Goal: Information Seeking & Learning: Learn about a topic

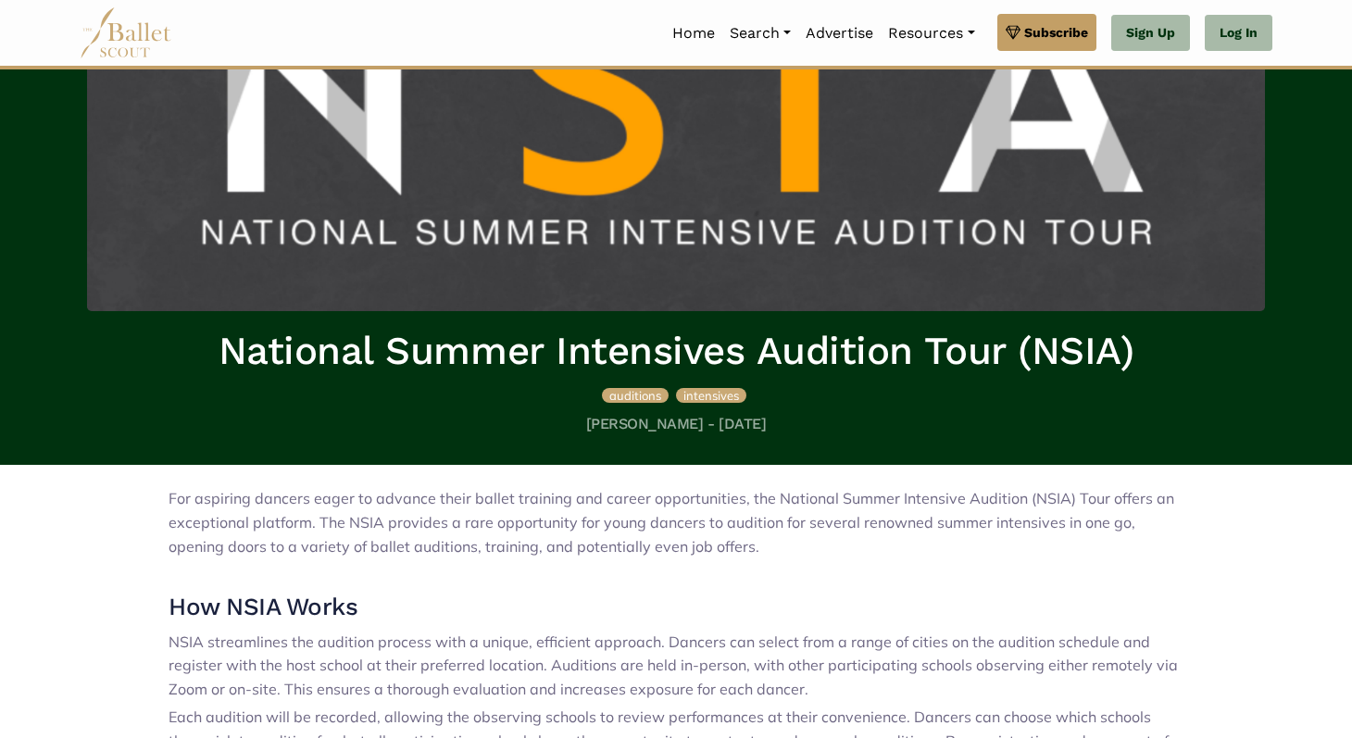
scroll to position [205, 0]
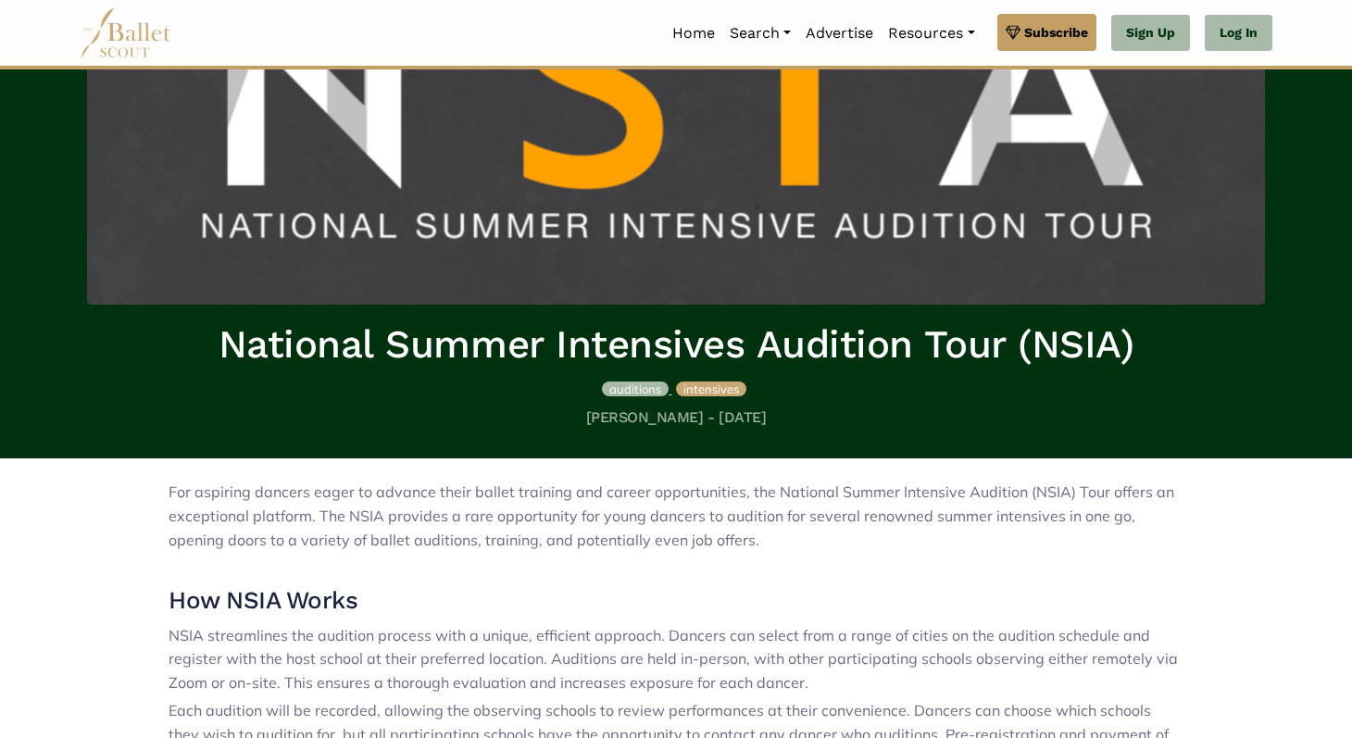
click at [638, 394] on span "auditions" at bounding box center [635, 389] width 52 height 15
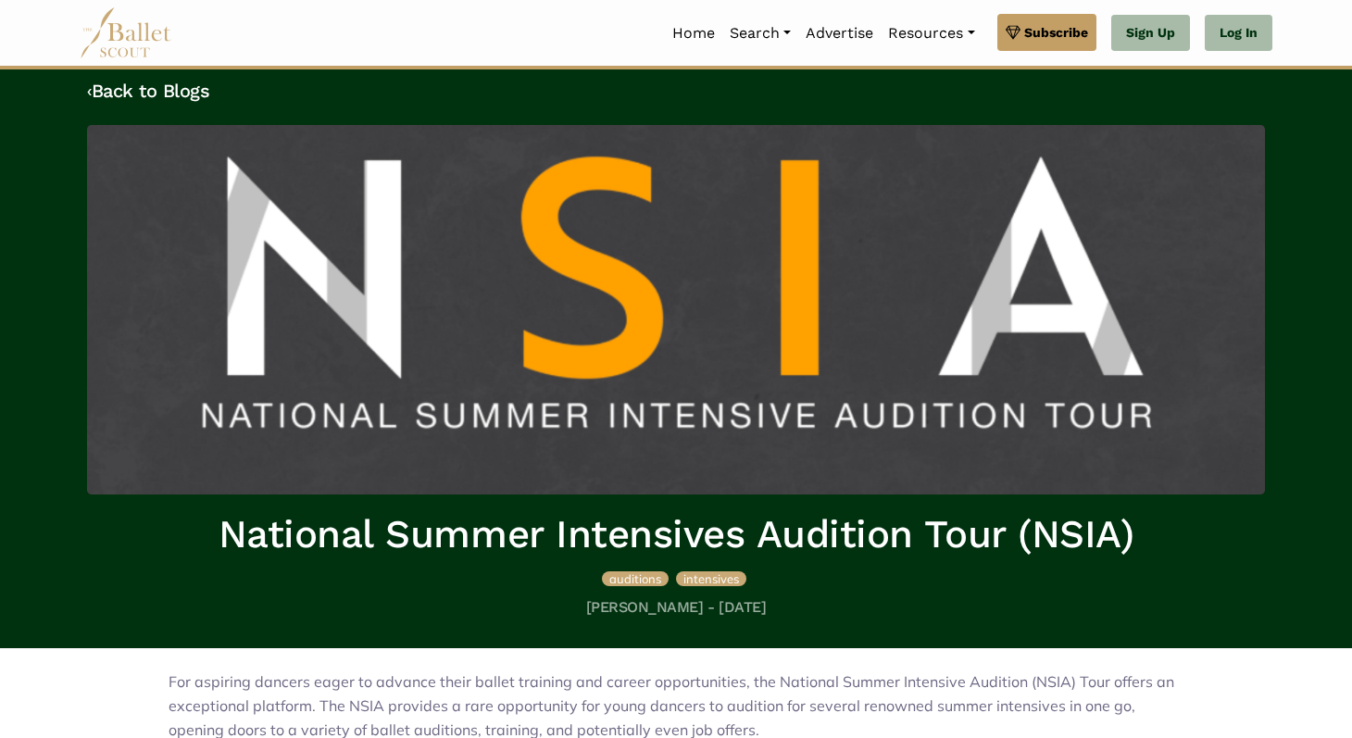
scroll to position [0, 0]
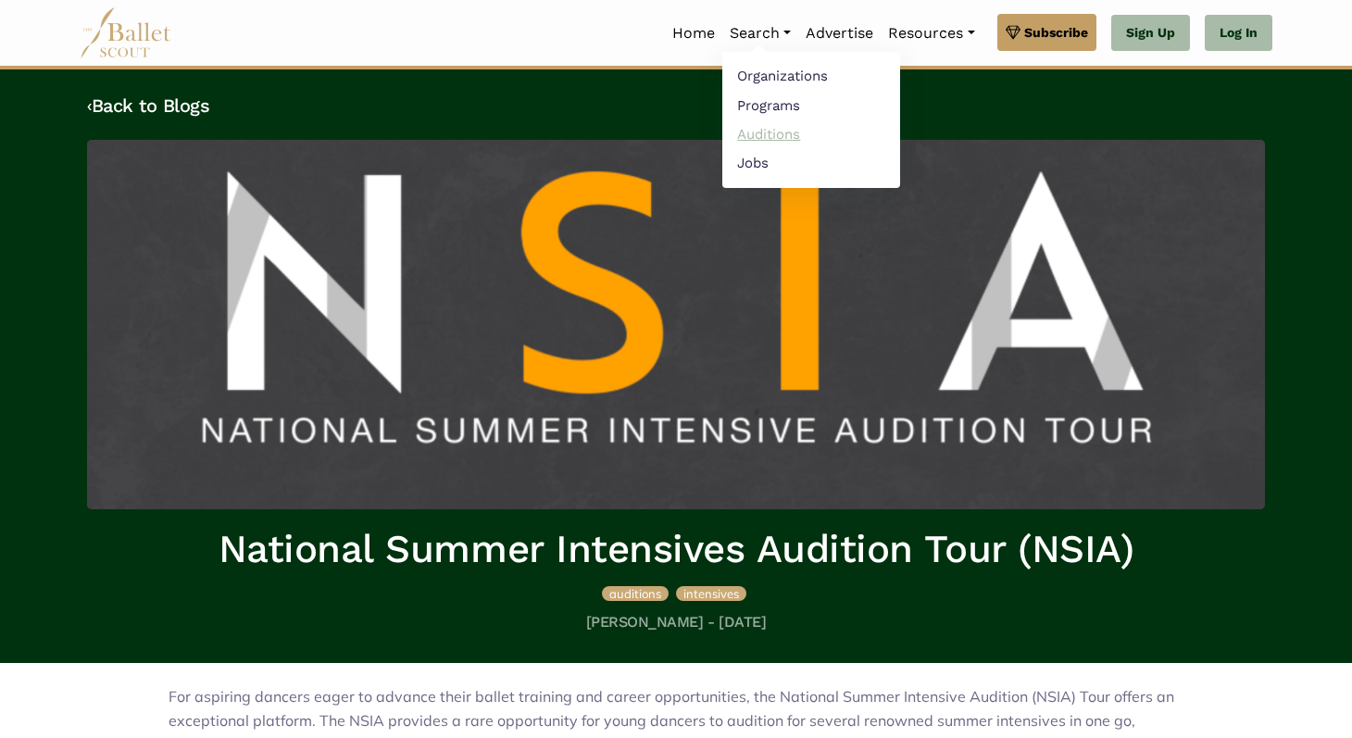
click at [769, 131] on link "Auditions" at bounding box center [811, 133] width 178 height 29
click at [770, 133] on link "Auditions" at bounding box center [811, 133] width 178 height 29
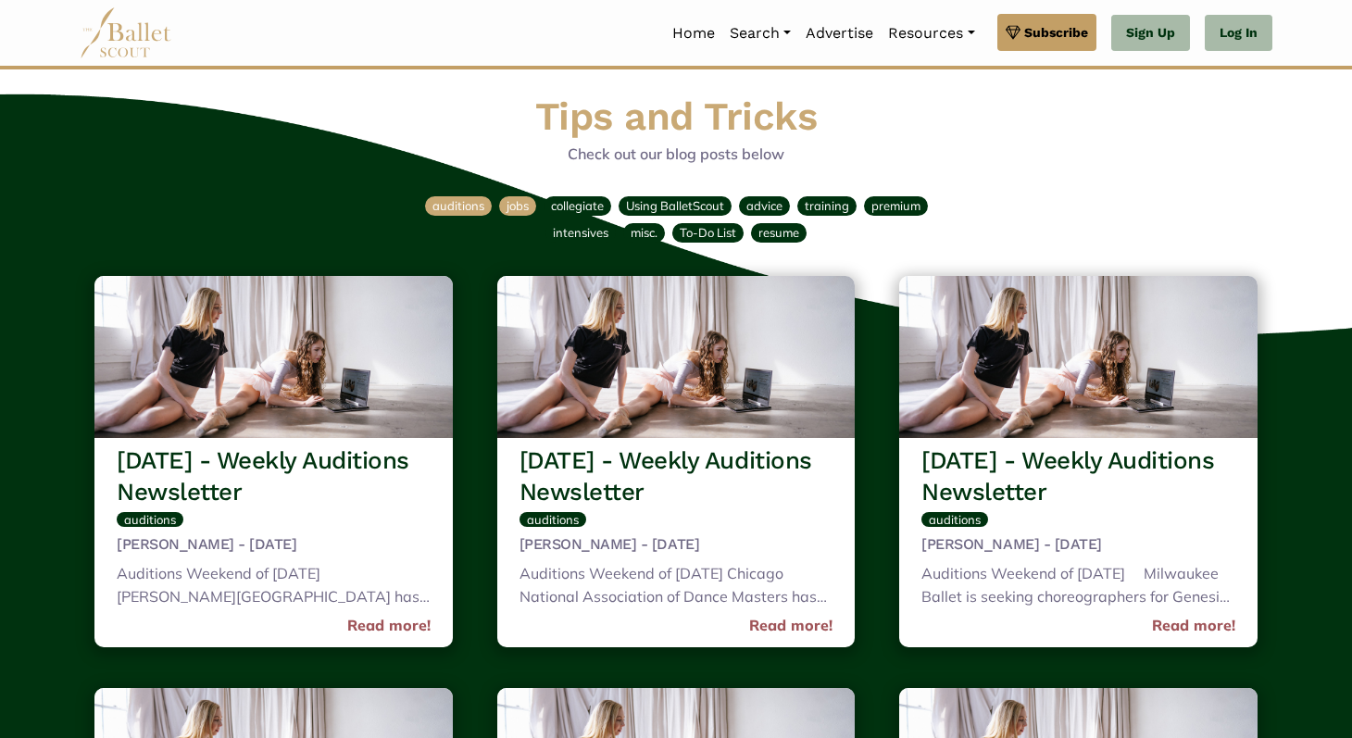
click at [510, 203] on span "jobs" at bounding box center [518, 205] width 22 height 15
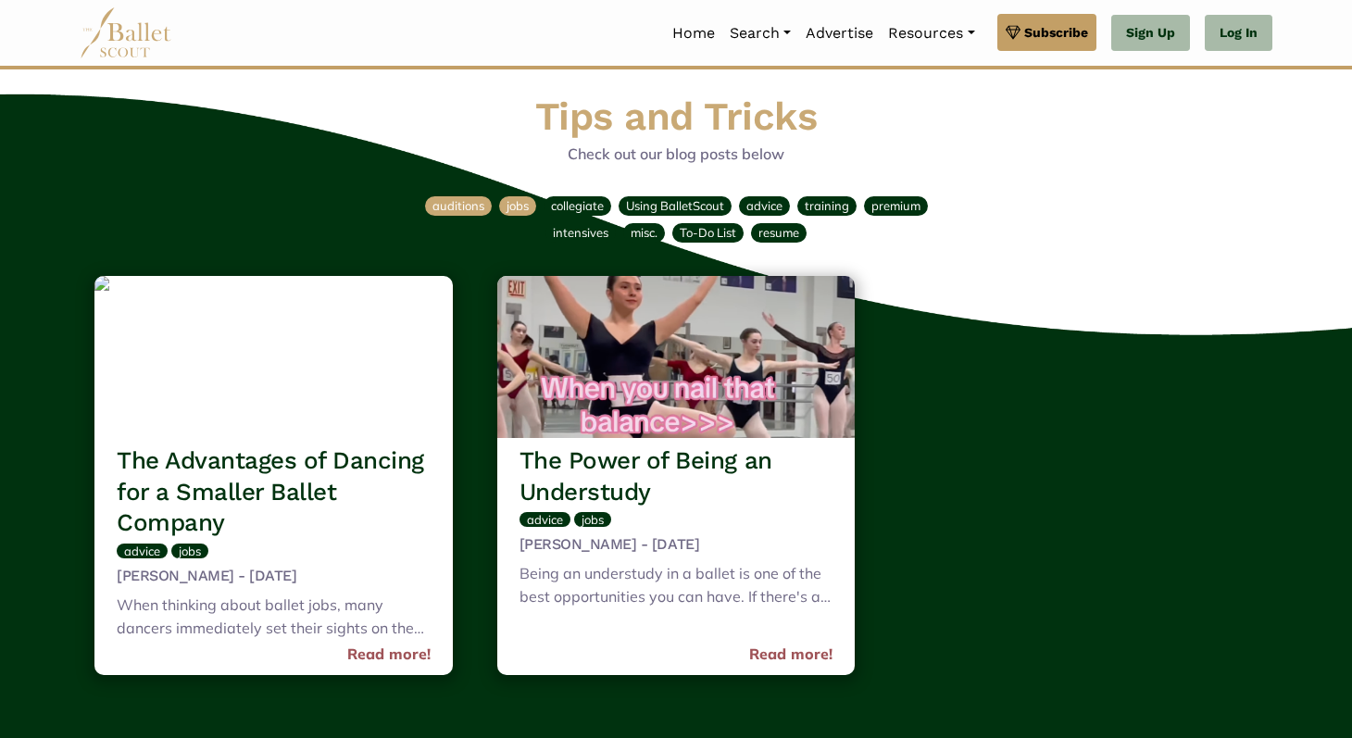
click at [471, 207] on span "auditions" at bounding box center [458, 205] width 52 height 15
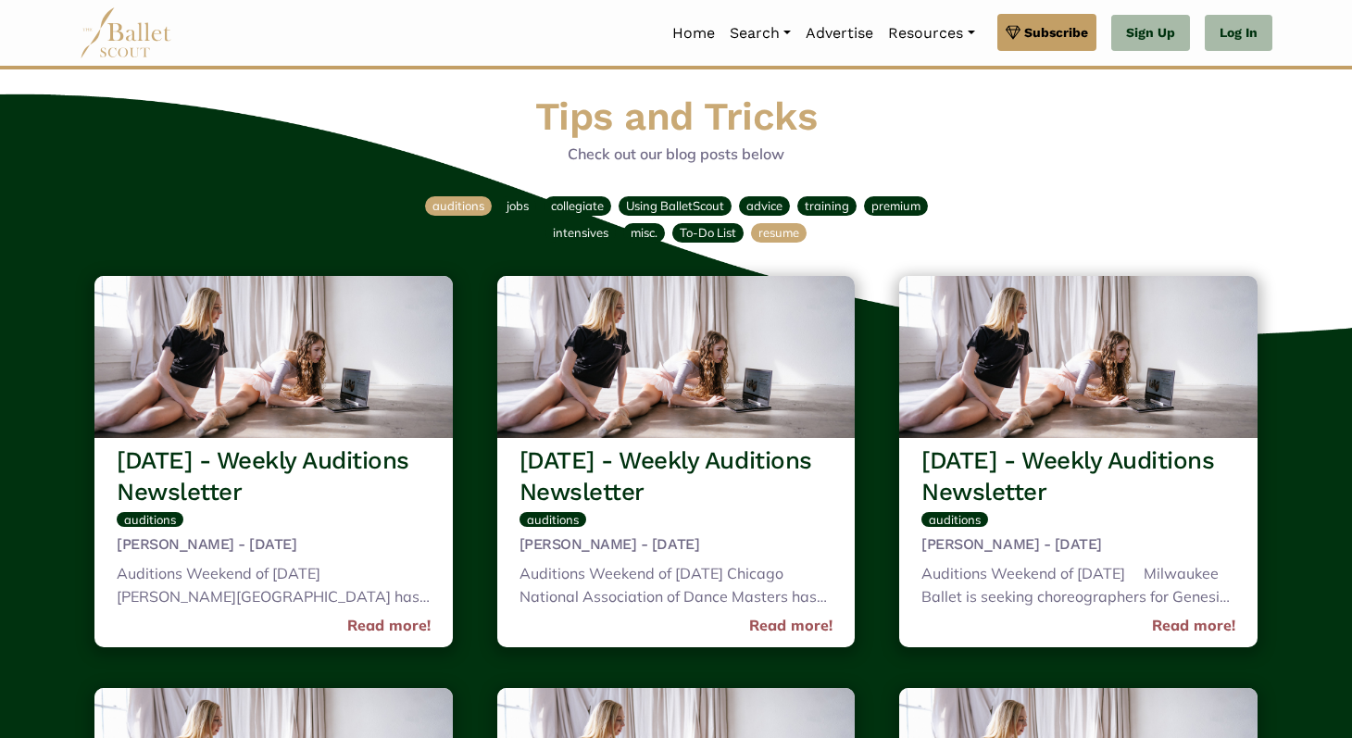
click at [785, 228] on span "resume" at bounding box center [778, 232] width 41 height 15
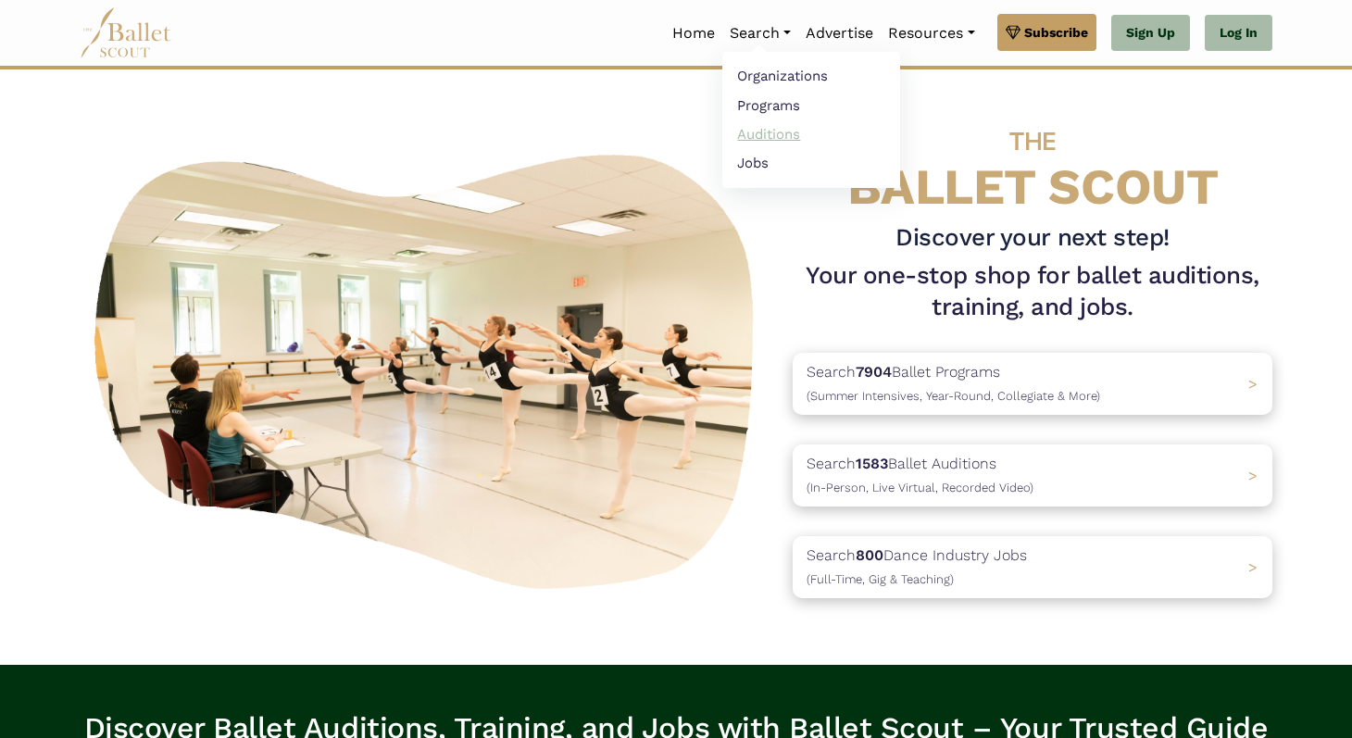
click at [770, 133] on link "Auditions" at bounding box center [811, 133] width 178 height 29
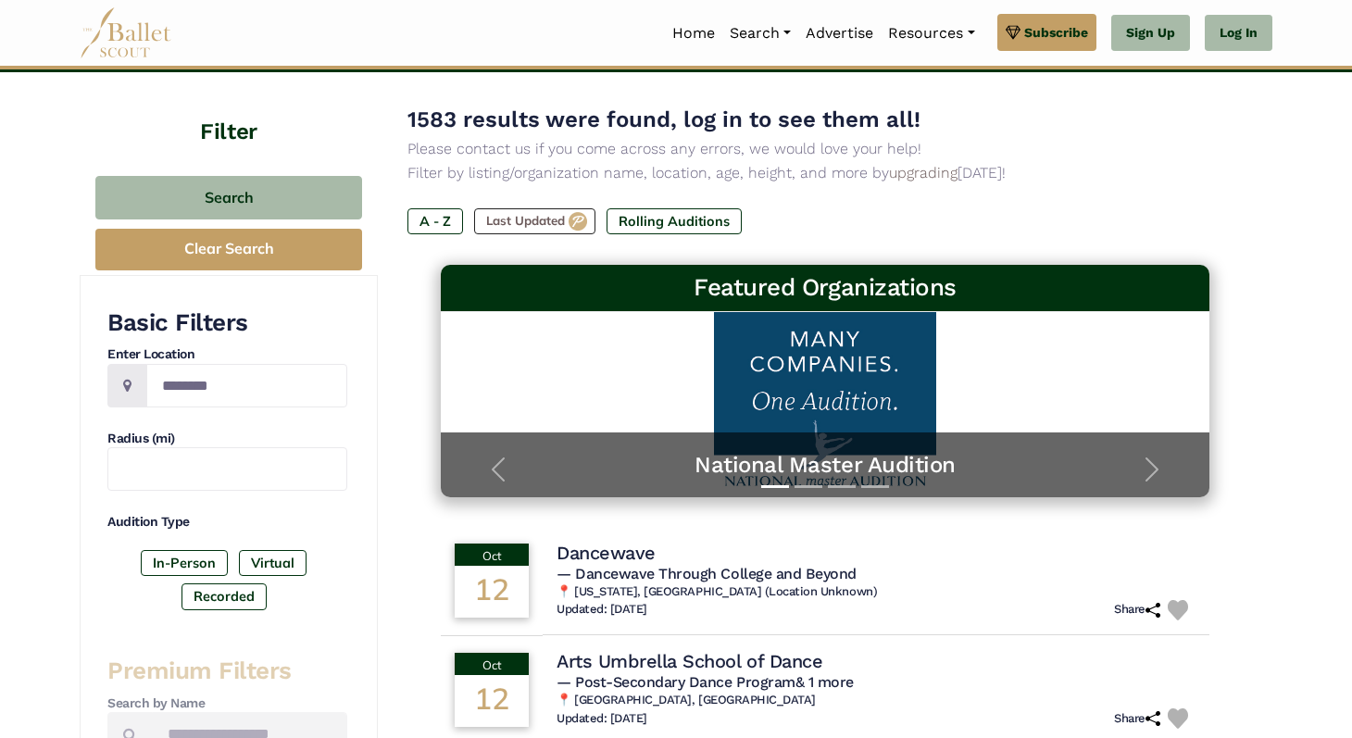
scroll to position [97, 0]
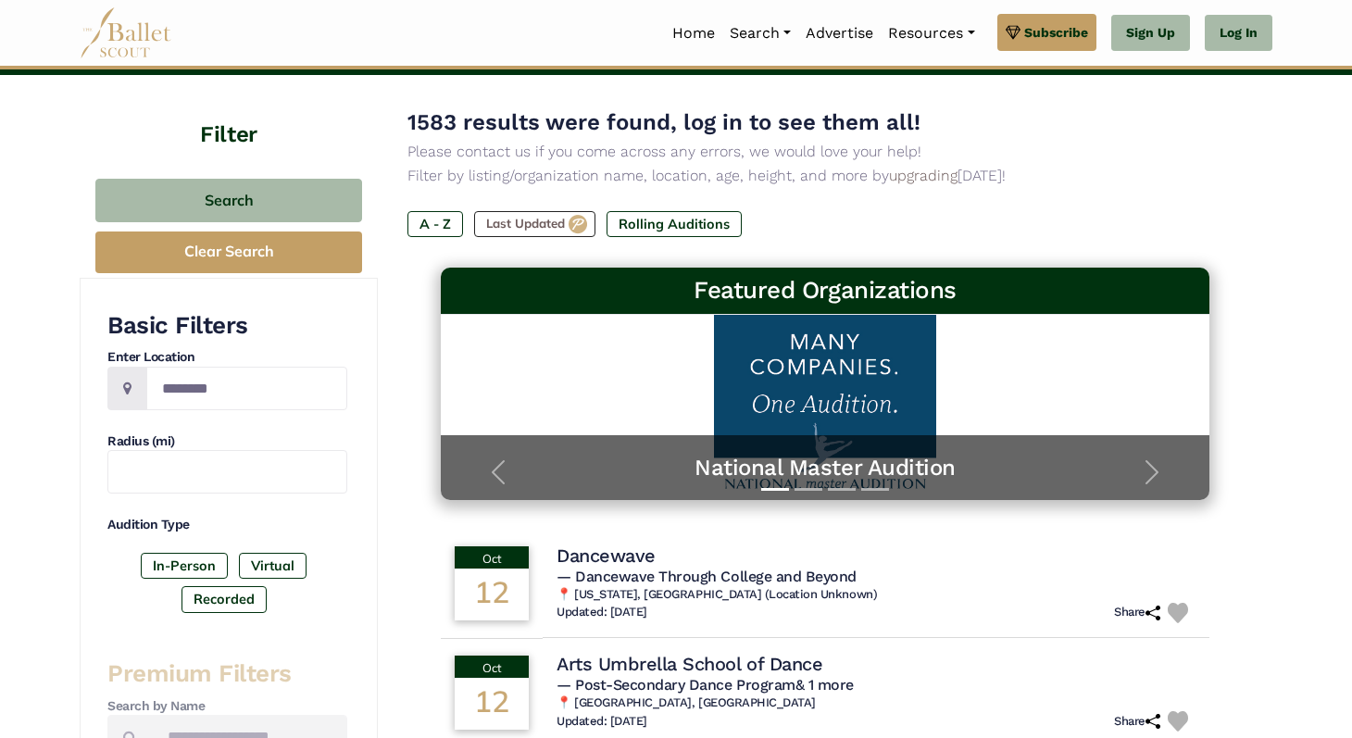
click at [140, 39] on img at bounding box center [126, 32] width 93 height 51
click at [112, 17] on img at bounding box center [126, 32] width 93 height 51
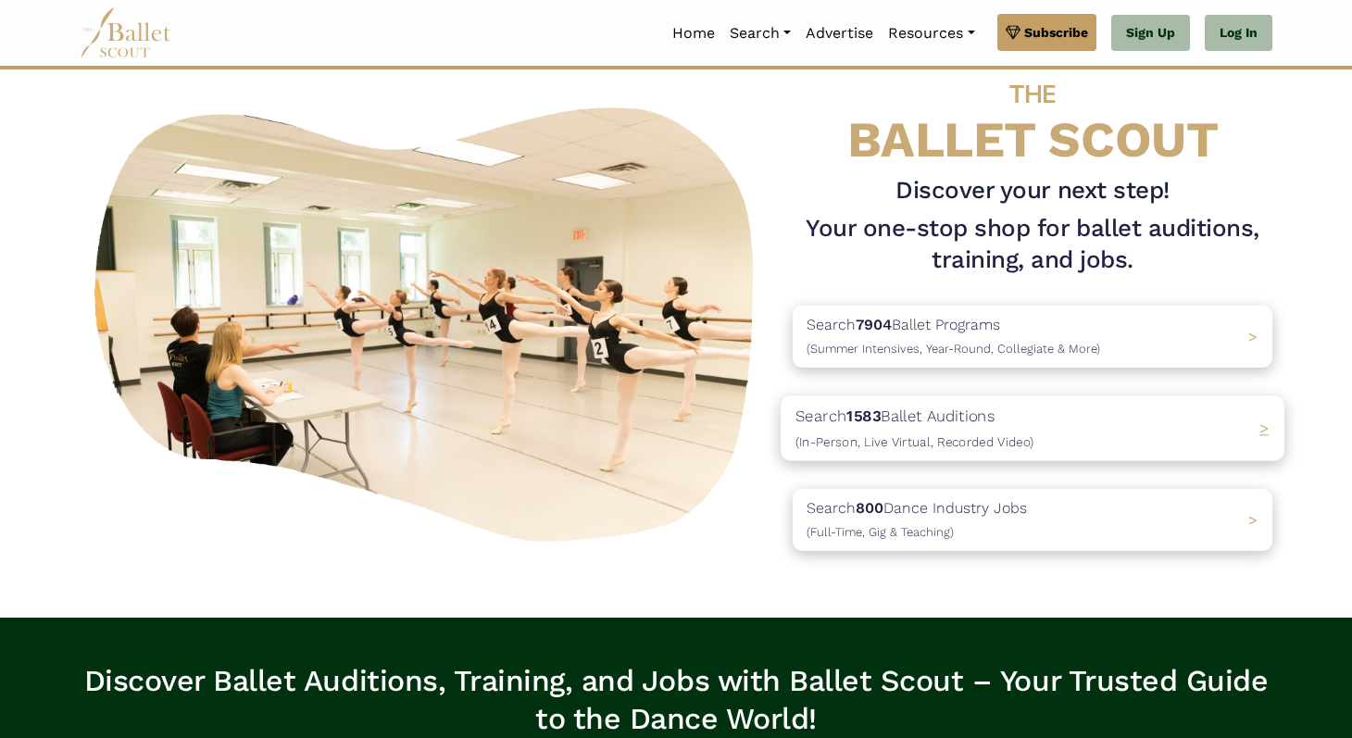
scroll to position [62, 0]
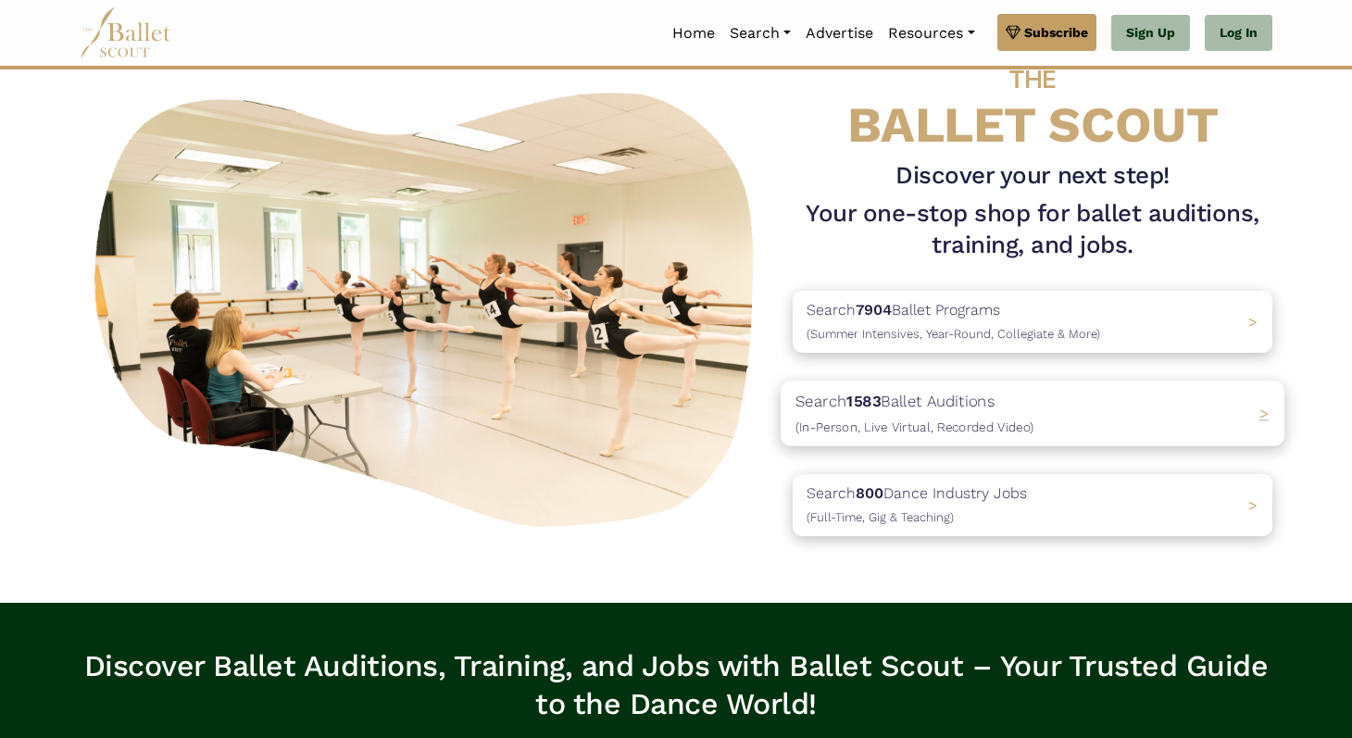
click at [1067, 424] on div "Search 1583 Ballet Auditions (In-Person, Live Virtual, Recorded Video) >" at bounding box center [1033, 413] width 504 height 65
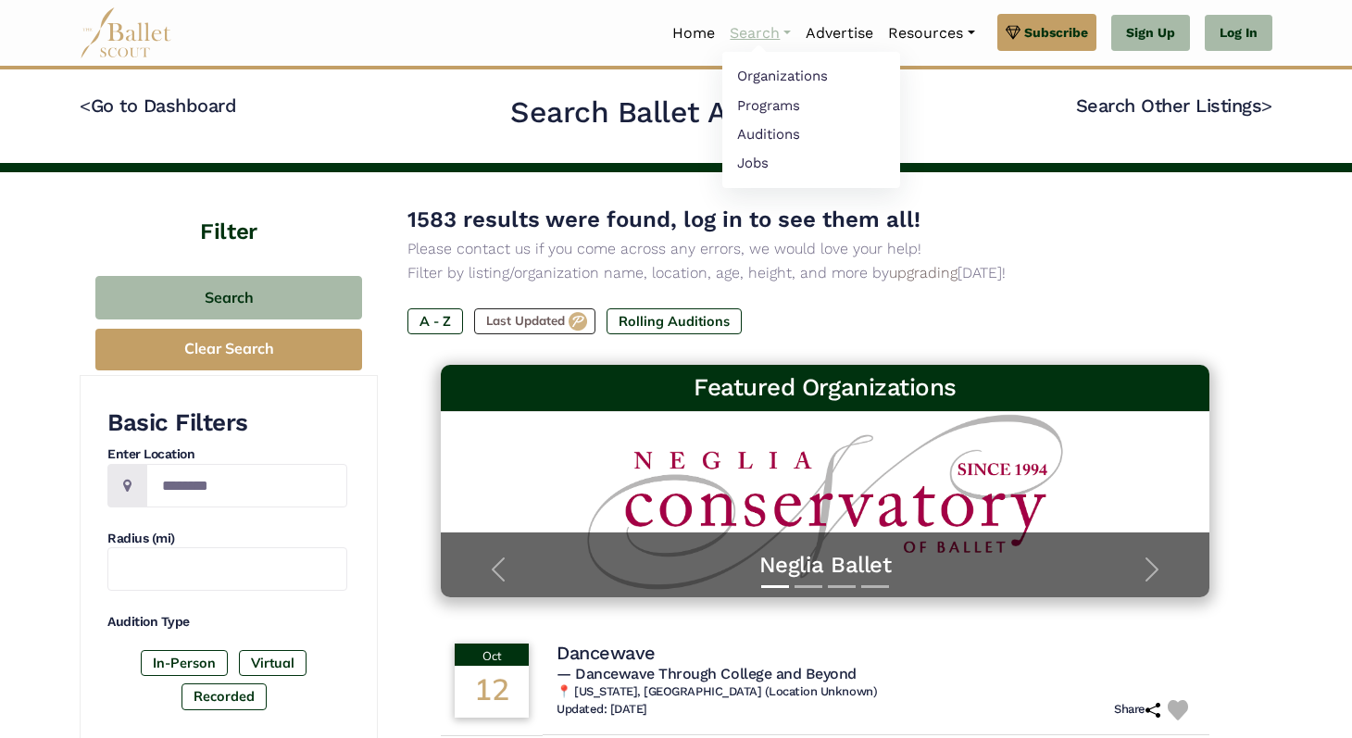
click at [736, 20] on link "Search" at bounding box center [760, 33] width 76 height 39
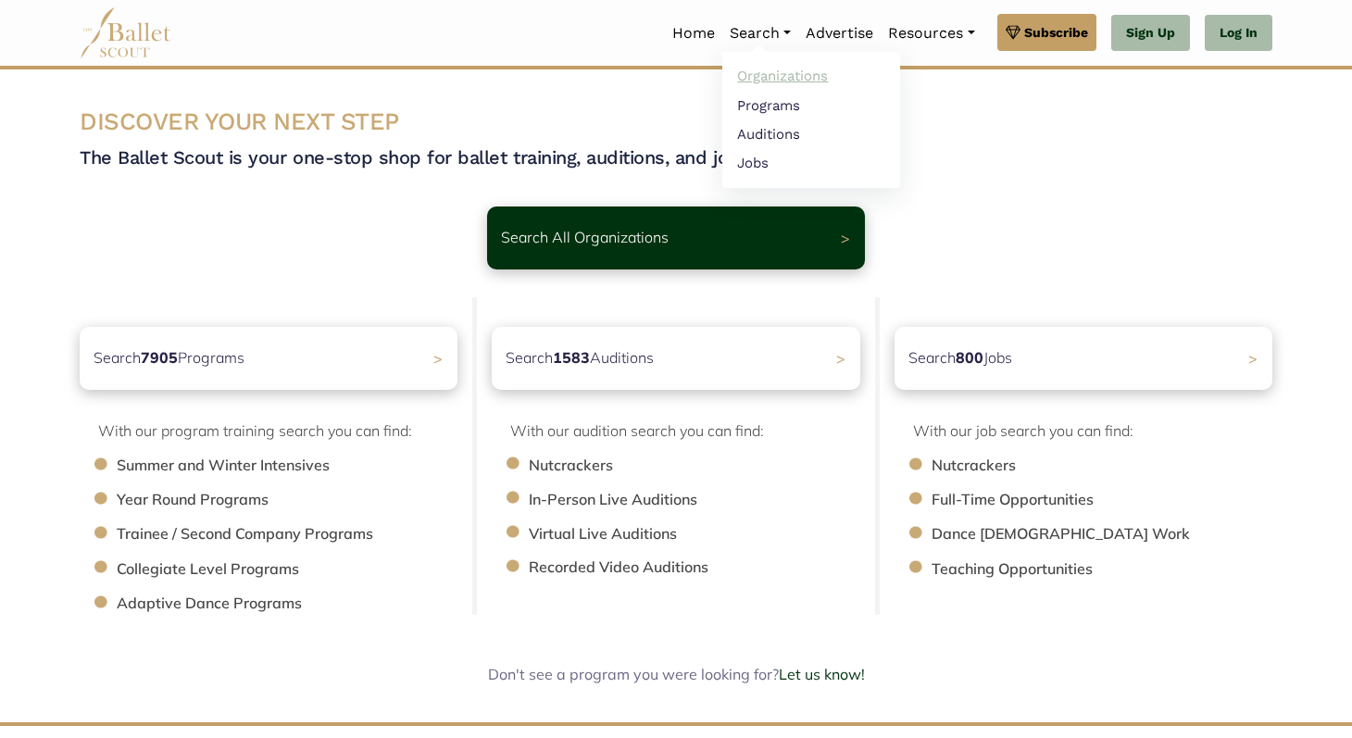
click at [775, 79] on link "Organizations" at bounding box center [811, 76] width 178 height 29
